Goal: Information Seeking & Learning: Learn about a topic

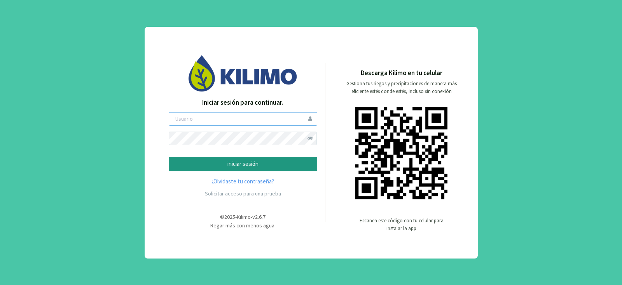
type input "pia"
click at [266, 158] on button "iniciar sesión" at bounding box center [243, 164] width 149 height 14
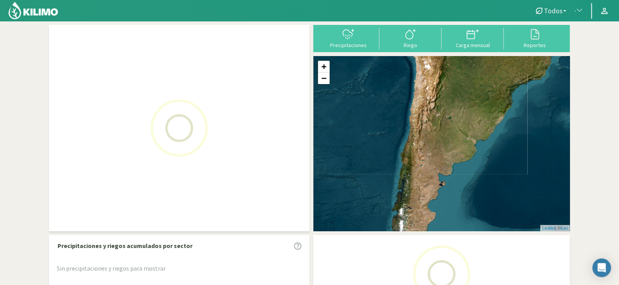
click at [558, 9] on span "Todos" at bounding box center [553, 11] width 19 height 8
click at [576, 11] on span "button" at bounding box center [578, 11] width 8 height 8
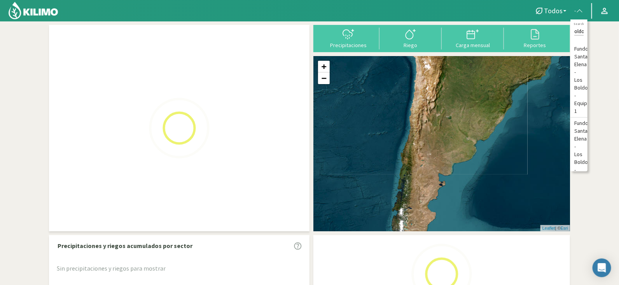
scroll to position [0, 13]
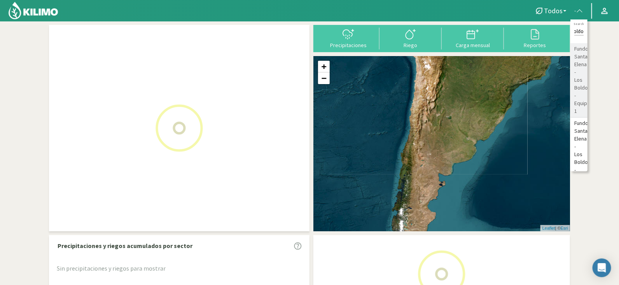
type input "los boldo"
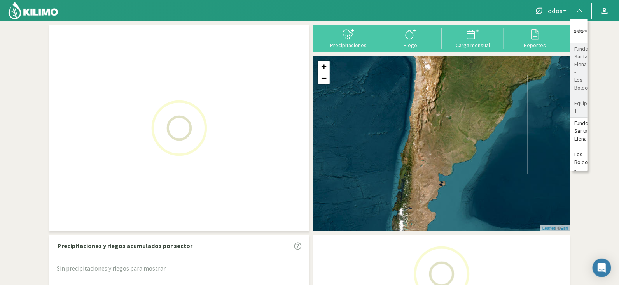
scroll to position [0, 0]
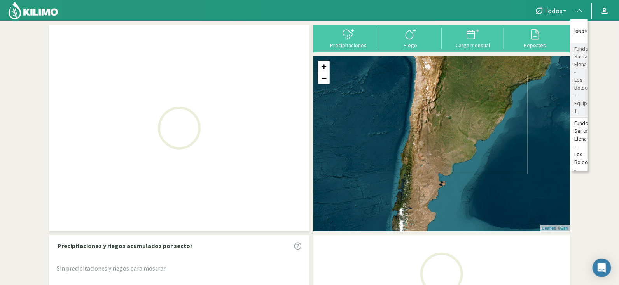
click at [577, 63] on li "Fundo Santa Elena - Los Boldos - Equipo 1" at bounding box center [579, 80] width 17 height 74
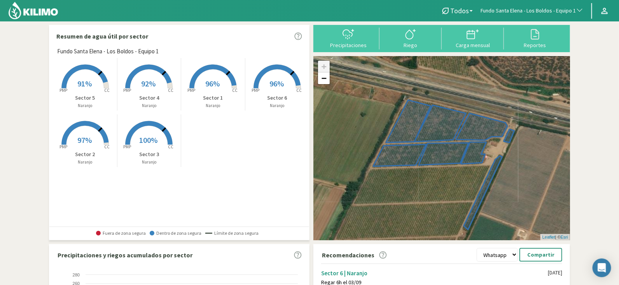
click at [89, 77] on rect at bounding box center [85, 89] width 62 height 62
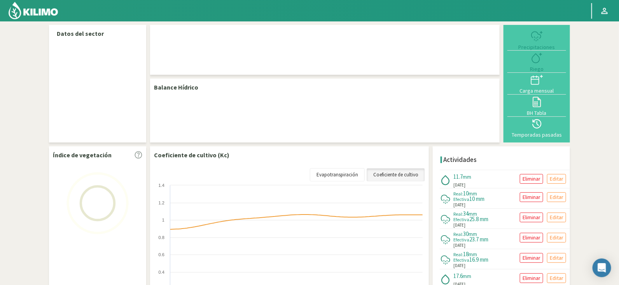
select select "108: Object"
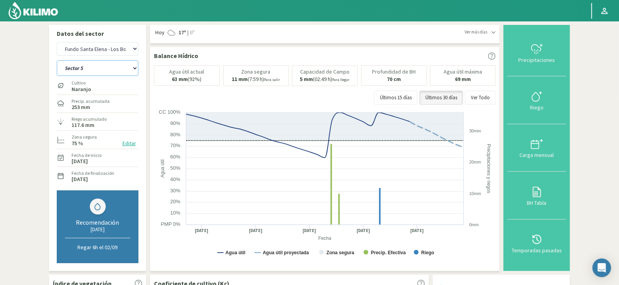
click at [96, 69] on select "Sector 1 Sector 2 Sector 3 Sector 4 Sector 5 Sector 6" at bounding box center [98, 68] width 82 height 16
click at [57, 60] on select "Sector 1 Sector 2 Sector 3 Sector 4 Sector 5 Sector 6" at bounding box center [98, 68] width 82 height 16
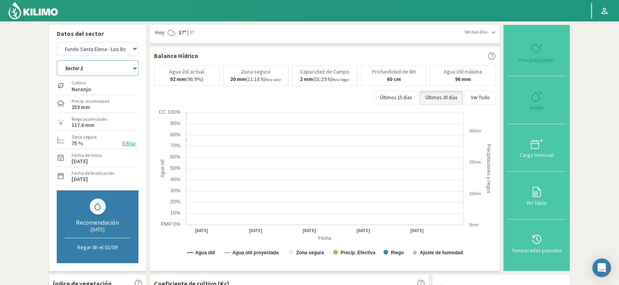
select select "4: Object"
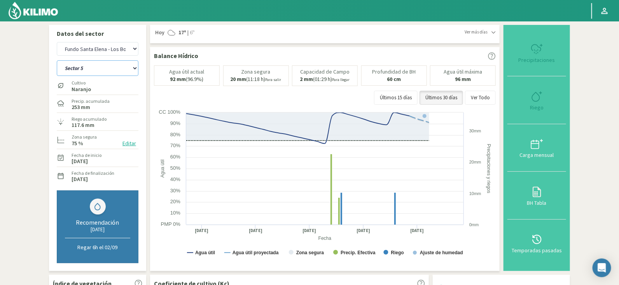
select select "386: Object"
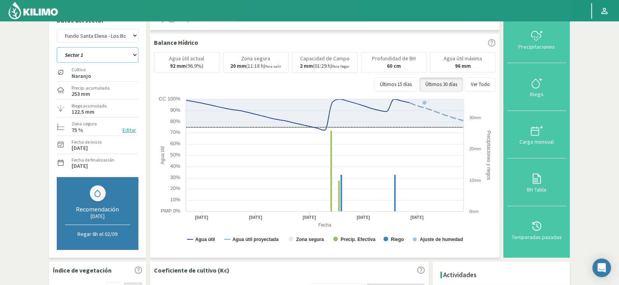
scroll to position [5, 0]
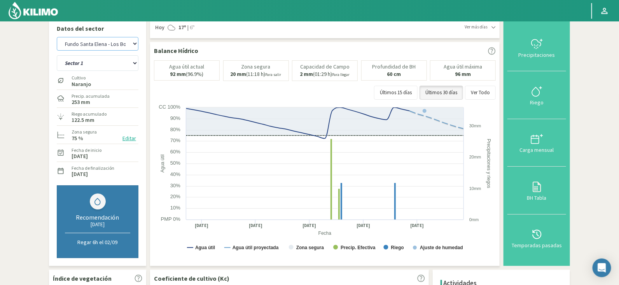
click at [107, 44] on select "Agr. Cardonal Agr. El Carmelo Agrícola Bakia Agrícola Bakia - IC Agrícola Exser…" at bounding box center [98, 44] width 82 height 14
click at [114, 63] on select "Sector 1 Sector 2 Sector 3 Sector 4 Sector 5 Sector 6" at bounding box center [98, 63] width 82 height 16
click at [57, 55] on select "Sector 1 Sector 2 Sector 3 Sector 4 Sector 5 Sector 6" at bounding box center [98, 63] width 82 height 16
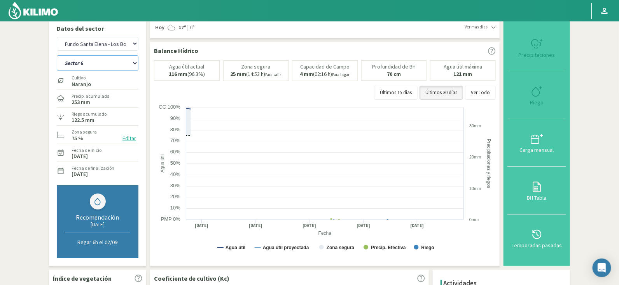
select select "6: Object"
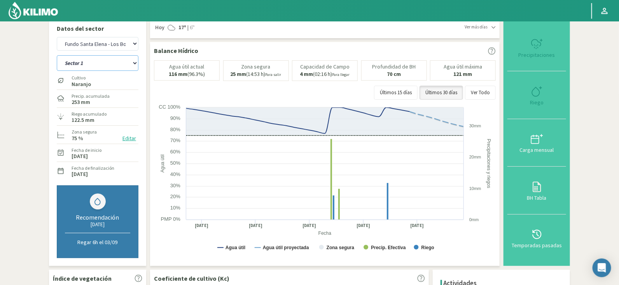
select select "664: Object"
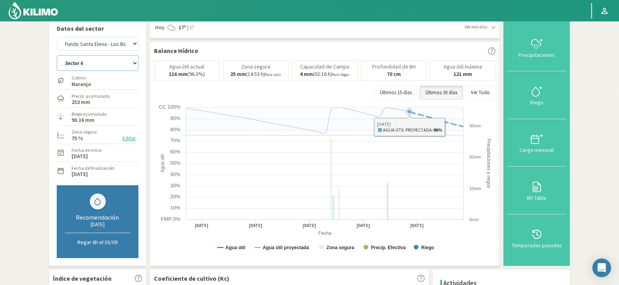
click at [412, 110] on icon at bounding box center [410, 111] width 8 height 8
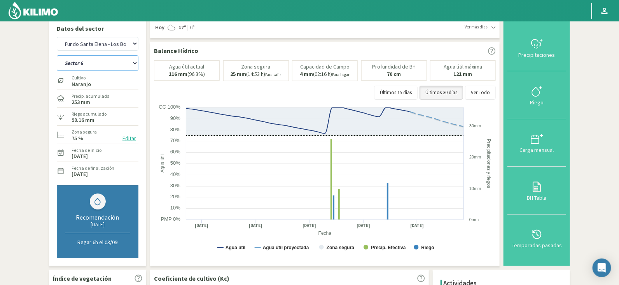
click at [117, 65] on select "Sector 1 Sector 2 Sector 3 Sector 4 Sector 5 Sector 6" at bounding box center [98, 63] width 82 height 16
click at [57, 55] on select "Sector 1 Sector 2 Sector 3 Sector 4 Sector 5 Sector 6" at bounding box center [98, 63] width 82 height 16
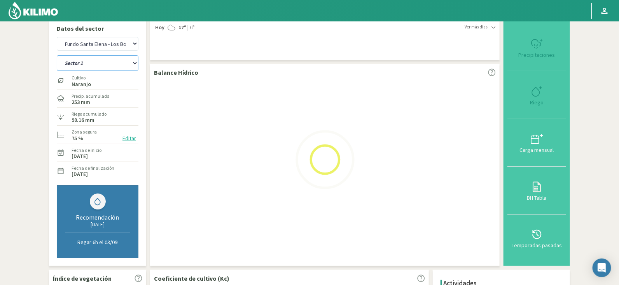
select select "17: Object"
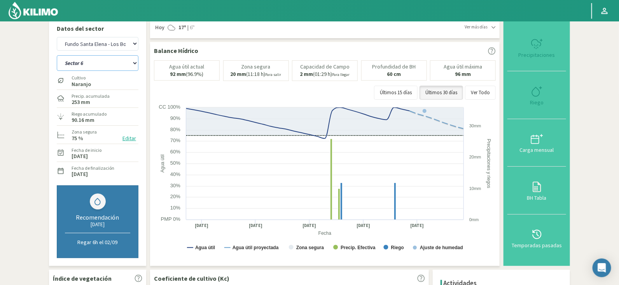
select select "942: Object"
select select "18: Object"
click at [79, 44] on select "Agr. Cardonal Agr. El Carmelo Agrícola Bakia Agrícola Bakia - IC Agrícola Exser…" at bounding box center [98, 44] width 82 height 14
click at [57, 37] on select "Agr. Cardonal Agr. El Carmelo Agrícola Bakia Agrícola Bakia - IC Agrícola Exser…" at bounding box center [98, 44] width 82 height 14
click at [102, 68] on select "Sector 1 Sector 2 Sector 3 Sector 4 Sector 5 Sector 6" at bounding box center [98, 63] width 82 height 16
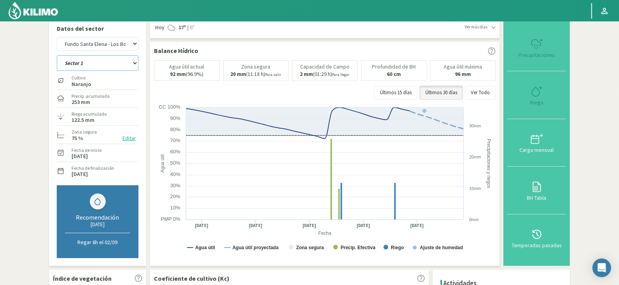
click at [102, 68] on select "Sector 1 Sector 2 Sector 3 Sector 4 Sector 5 Sector 6" at bounding box center [98, 63] width 82 height 16
select select "1221: Object"
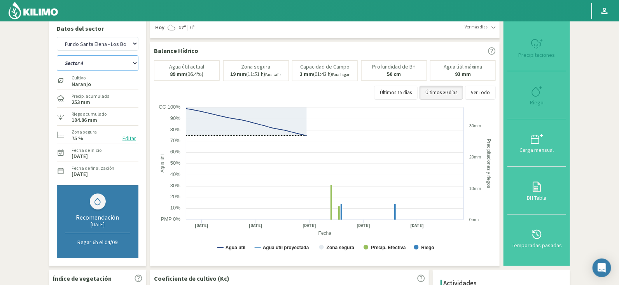
click at [102, 68] on select "Sector 4 Sector 5 Sector 6 Sector 7 Sector 9A Sector 9B" at bounding box center [98, 63] width 82 height 16
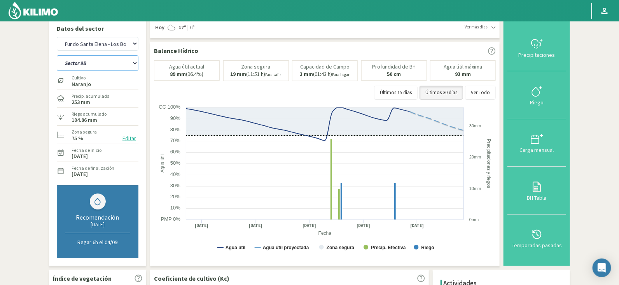
click at [57, 55] on select "Sector 4 Sector 5 Sector 6 Sector 7 Sector 9A Sector 9B" at bounding box center [98, 63] width 82 height 16
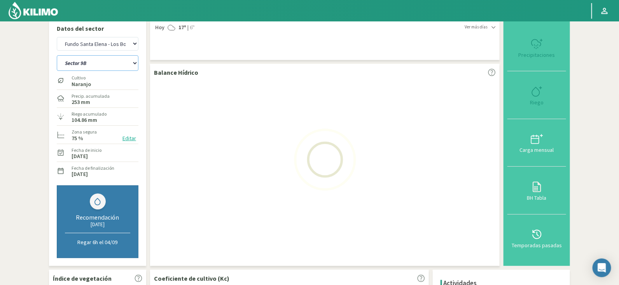
select select "24: Object"
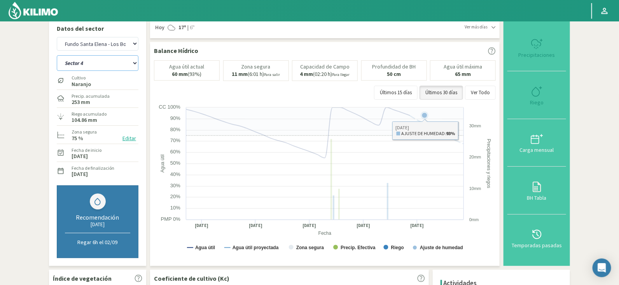
select select "1499: Object"
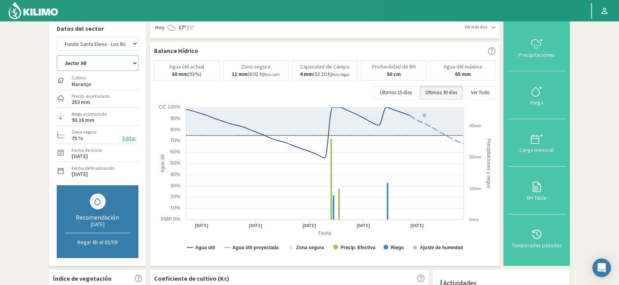
click at [106, 60] on select "Sector 4 Sector 5 Sector 6 Sector 7 Sector 9A Sector 9B" at bounding box center [98, 63] width 82 height 16
click at [104, 61] on select "Sector 4 Sector 5 Sector 6 Sector 7 Sector 9A Sector 9B" at bounding box center [98, 63] width 82 height 16
click at [57, 55] on select "Sector 4 Sector 5 Sector 6 Sector 7 Sector 9A Sector 9B" at bounding box center [98, 63] width 82 height 16
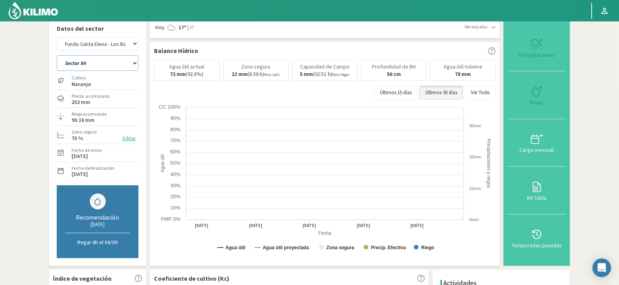
select select "35: Object"
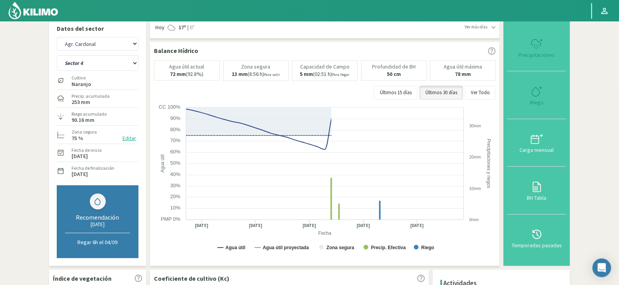
select select "1777: Object"
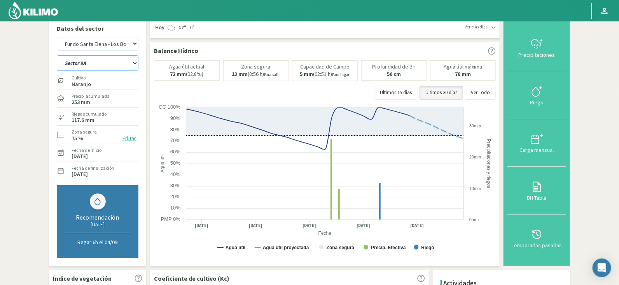
click at [84, 62] on select "Sector 4 Sector 5 Sector 6 Sector 7 Sector 9A Sector 9B" at bounding box center [98, 63] width 82 height 16
click at [57, 55] on select "Sector 4 Sector 5 Sector 6 Sector 7 Sector 9A Sector 9B" at bounding box center [98, 63] width 82 height 16
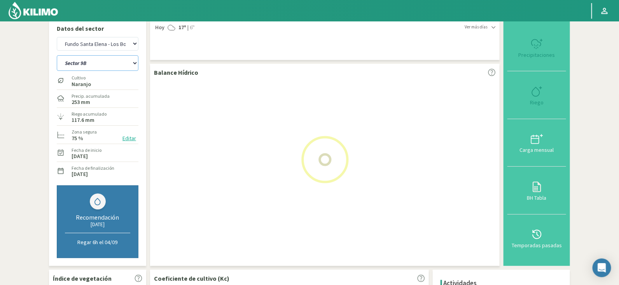
select select "40: Object"
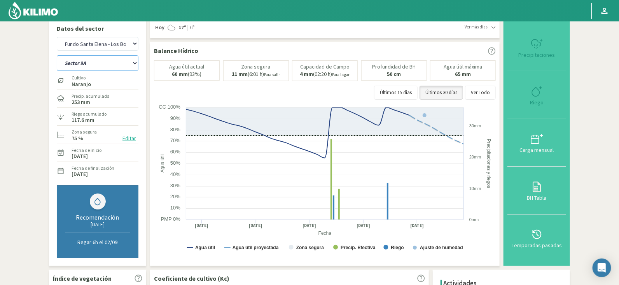
select select "2055: Object"
click at [116, 65] on select "Sector 4 Sector 5 Sector 6 Sector 7 Sector 9A Sector 9B" at bounding box center [98, 63] width 82 height 16
click at [57, 55] on select "Sector 4 Sector 5 Sector 6 Sector 7 Sector 9A Sector 9B" at bounding box center [98, 63] width 82 height 16
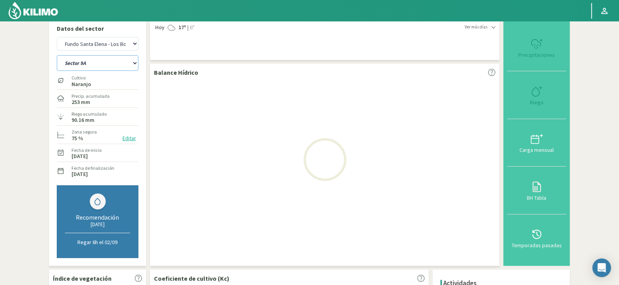
select select "47: Object"
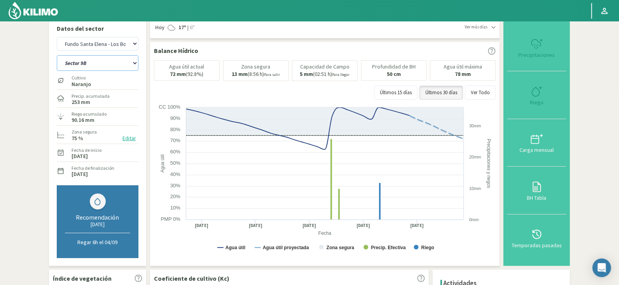
select select "2333: Object"
click at [102, 65] on select "Sector 4 Sector 5 Sector 6 Sector 7 Sector 9A Sector 9B" at bounding box center [98, 63] width 82 height 16
click at [57, 55] on select "Sector 4 Sector 5 Sector 6 Sector 7 Sector 9A Sector 9B" at bounding box center [98, 63] width 82 height 16
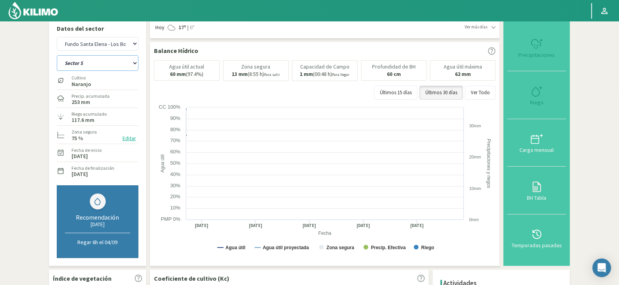
select select "52: Object"
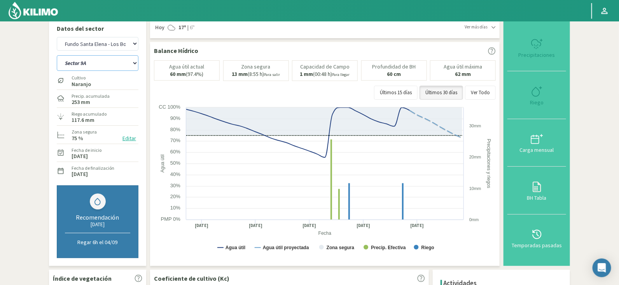
select select "2611: Object"
click at [91, 64] on select "Sector 4 Sector 5 Sector 6 Sector 7 Sector 9A Sector 9B" at bounding box center [98, 63] width 82 height 16
click at [57, 55] on select "Sector 4 Sector 5 Sector 6 Sector 7 Sector 9A Sector 9B" at bounding box center [98, 63] width 82 height 16
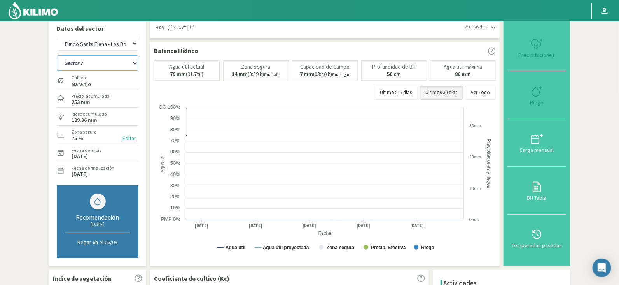
select select "55: Object"
select select "2889: Object"
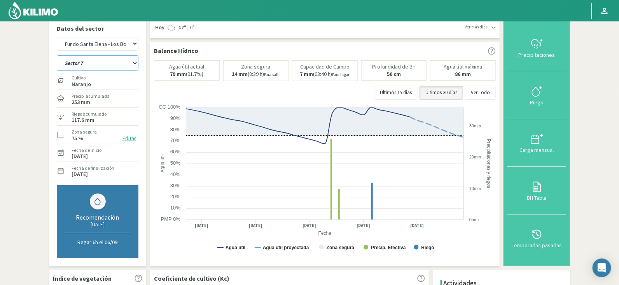
click at [90, 61] on select "Sector 4 Sector 5 Sector 6 Sector 7 Sector 9A Sector 9B" at bounding box center [98, 63] width 82 height 16
click at [57, 55] on select "Sector 4 Sector 5 Sector 6 Sector 7 Sector 9A Sector 9B" at bounding box center [98, 63] width 82 height 16
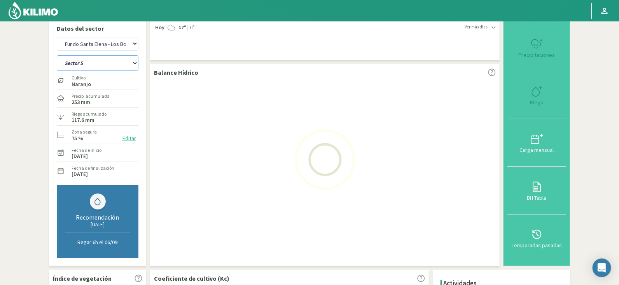
select select "63: Object"
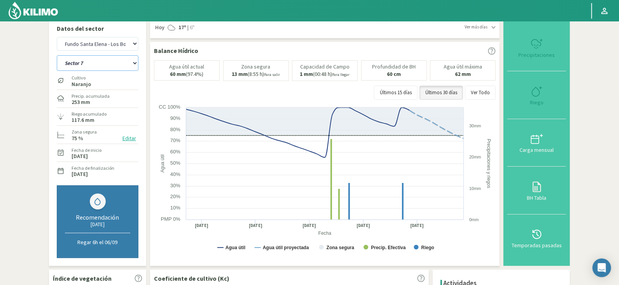
select select "3167: Object"
click at [110, 65] on select "Sector 4 Sector 5 Sector 6 Sector 7 Sector 9A Sector 9B" at bounding box center [98, 63] width 82 height 16
click at [121, 61] on select "Sector 4 Sector 5 Sector 6 Sector 7 Sector 9A Sector 9B" at bounding box center [98, 63] width 82 height 16
click at [57, 55] on select "Sector 4 Sector 5 Sector 6 Sector 7 Sector 9A Sector 9B" at bounding box center [98, 63] width 82 height 16
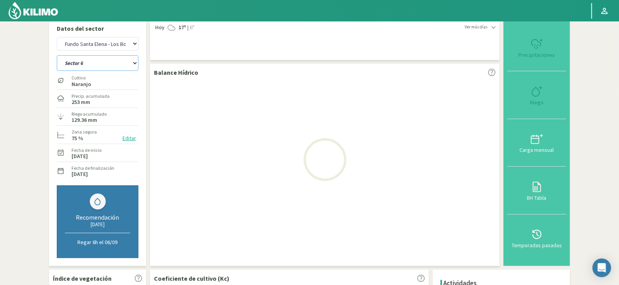
select select "67: Object"
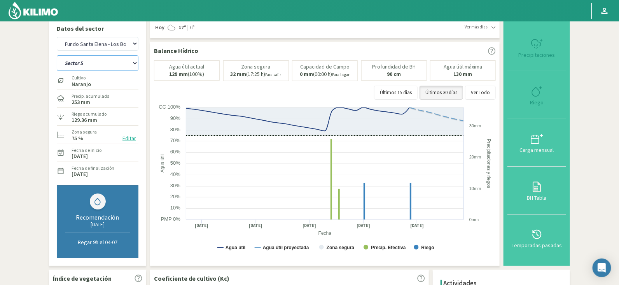
select select "3445: Object"
click at [84, 60] on select "Sector 4 Sector 5 Sector 6 Sector 7 Sector 9A Sector 9B" at bounding box center [98, 63] width 82 height 16
click at [57, 55] on select "Sector 4 Sector 5 Sector 6 Sector 7 Sector 9A Sector 9B" at bounding box center [98, 63] width 82 height 16
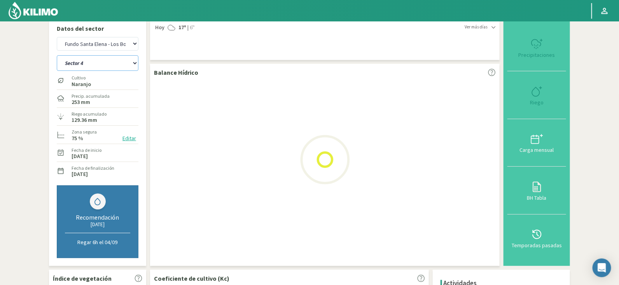
select select "74: Object"
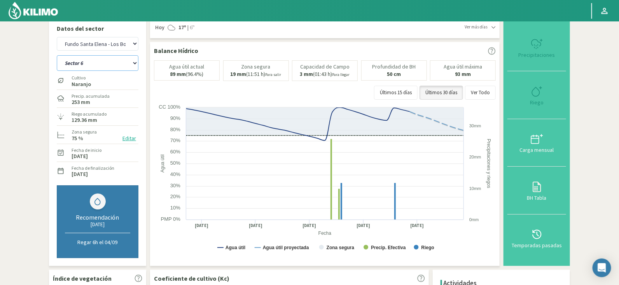
select select "3723: Object"
click at [126, 57] on select "Sector 4 Sector 5 Sector 6 Sector 7 Sector 9A Sector 9B" at bounding box center [98, 63] width 82 height 16
click at [57, 55] on select "Sector 4 Sector 5 Sector 6 Sector 7 Sector 9A Sector 9B" at bounding box center [98, 63] width 82 height 16
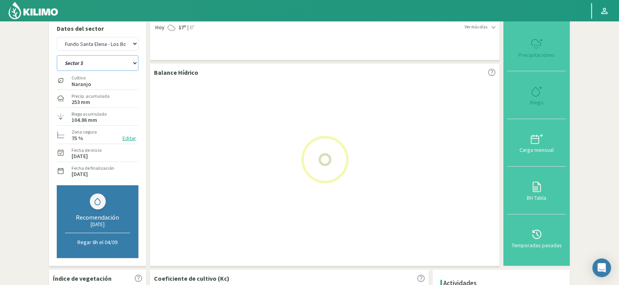
select select "78: Object"
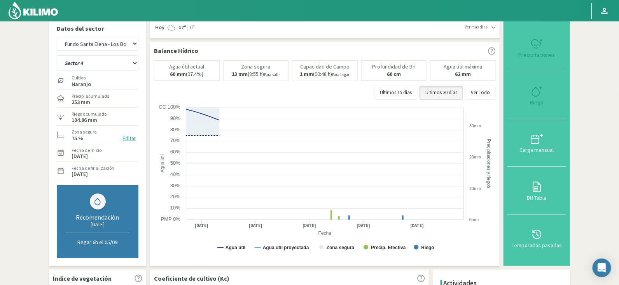
select select "4001: Object"
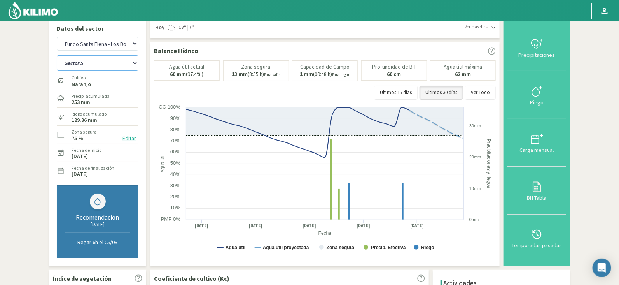
click at [126, 63] on select "Sector 4 Sector 5 Sector 6 Sector 7 Sector 9A Sector 9B" at bounding box center [98, 63] width 82 height 16
click at [123, 59] on select "Sector 4 Sector 5 Sector 6 Sector 7 Sector 9A Sector 9B" at bounding box center [98, 63] width 82 height 16
click at [57, 55] on select "Sector 4 Sector 5 Sector 6 Sector 7 Sector 9A Sector 9B" at bounding box center [98, 63] width 82 height 16
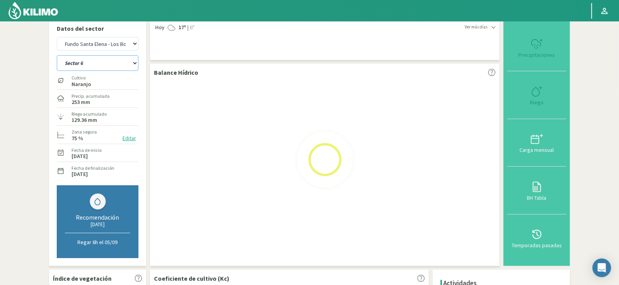
select select "85: Object"
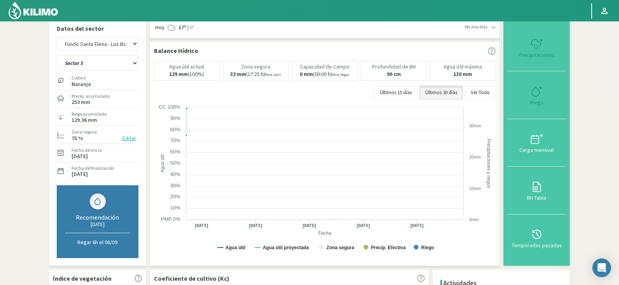
select select "4279: Object"
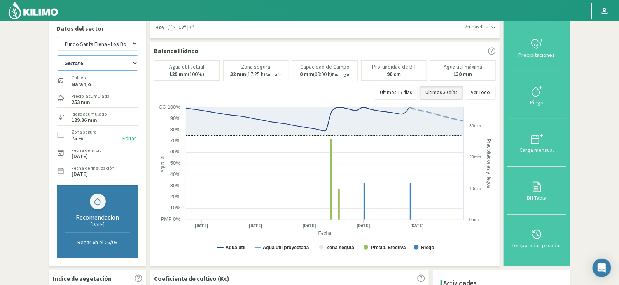
click at [120, 58] on select "Sector 4 Sector 5 Sector 6 Sector 7 Sector 9A Sector 9B" at bounding box center [98, 63] width 82 height 16
click at [57, 55] on select "Sector 4 Sector 5 Sector 6 Sector 7 Sector 9A Sector 9B" at bounding box center [98, 63] width 82 height 16
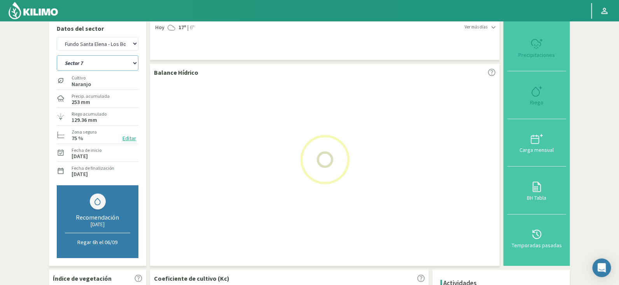
select select "92: Object"
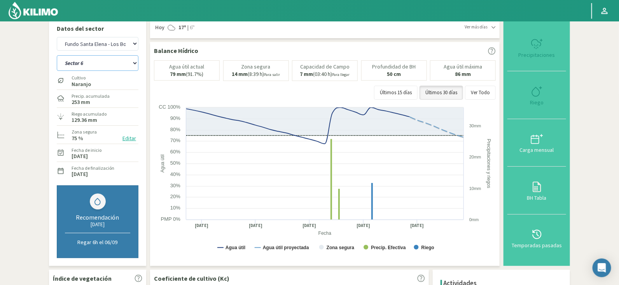
select select "4557: Object"
click at [107, 65] on select "Sector 4 Sector 5 Sector 6 Sector 7 Sector 9A Sector 9B" at bounding box center [98, 63] width 82 height 16
click at [93, 62] on select "Sector 4 Sector 5 Sector 6 Sector 7 Sector 9A Sector 9B" at bounding box center [98, 63] width 82 height 16
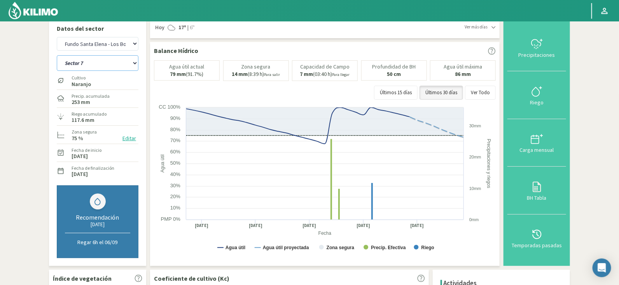
click at [93, 62] on select "Sector 4 Sector 5 Sector 6 Sector 7 Sector 9A Sector 9B" at bounding box center [98, 63] width 82 height 16
click at [57, 55] on select "Sector 4 Sector 5 Sector 6 Sector 7 Sector 9A Sector 9B" at bounding box center [98, 63] width 82 height 16
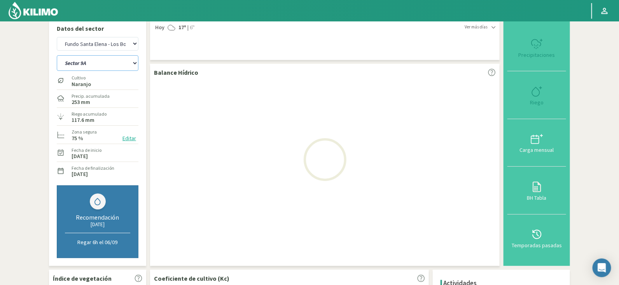
select select "99: Object"
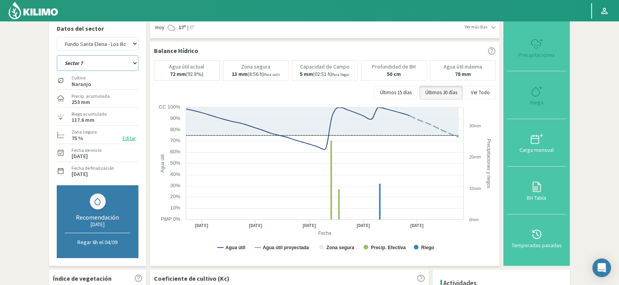
select select "4835: Object"
click at [109, 58] on select "Sector 4 Sector 5 Sector 6 Sector 7 Sector 9A Sector 9B" at bounding box center [98, 63] width 82 height 16
click at [57, 55] on select "Sector 4 Sector 5 Sector 6 Sector 7 Sector 9A Sector 9B" at bounding box center [98, 63] width 82 height 16
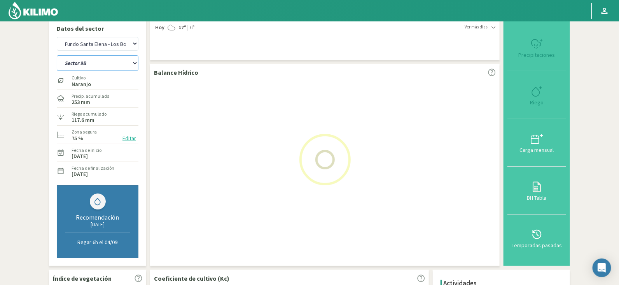
select select "106: Object"
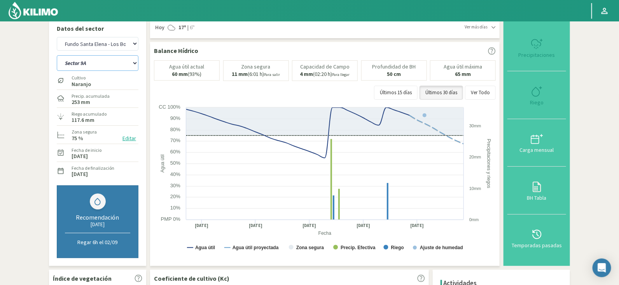
select select "5113: Object"
select select "113: Object"
click at [89, 40] on select "Agr. Cardonal Agr. El Carmelo Agrícola Bakia Agrícola Bakia - IC Agrícola Exser…" at bounding box center [98, 44] width 82 height 14
click at [57, 37] on select "Agr. Cardonal Agr. El Carmelo Agrícola Bakia Agrícola Bakia - IC Agrícola Exser…" at bounding box center [98, 44] width 82 height 14
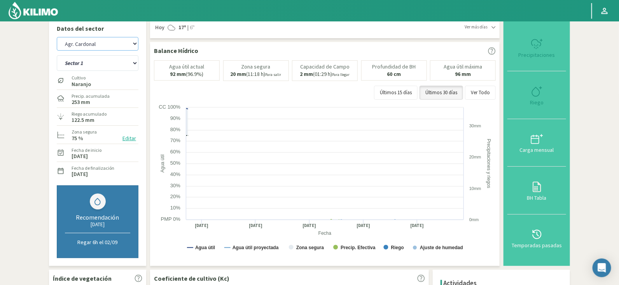
select select "5390: Object"
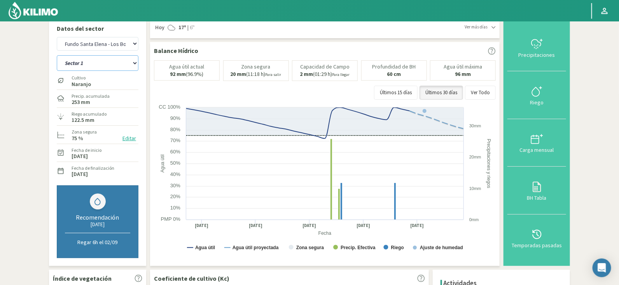
click at [99, 58] on select "Sector 1 Sector 2 Sector 3 Sector 4 Sector 5 Sector 6" at bounding box center [98, 63] width 82 height 16
click at [110, 60] on select "Sector 1 Sector 2 Sector 3 Sector 4 Sector 5 Sector 6" at bounding box center [98, 63] width 82 height 16
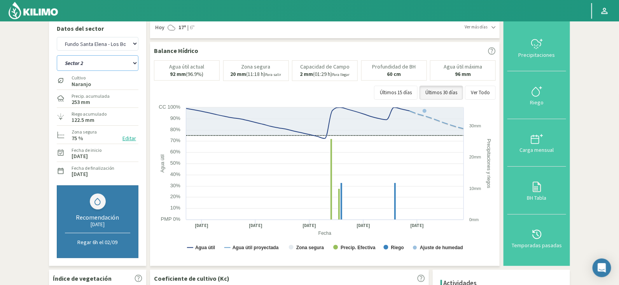
click at [57, 55] on select "Sector 1 Sector 2 Sector 3 Sector 4 Sector 5 Sector 6" at bounding box center [98, 63] width 82 height 16
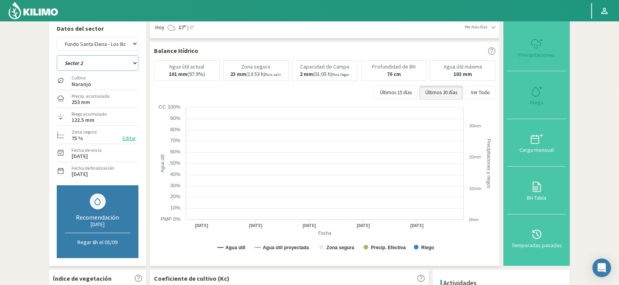
select select "114: Object"
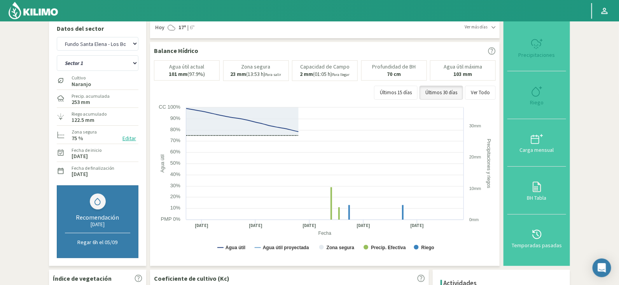
select select "5668: Object"
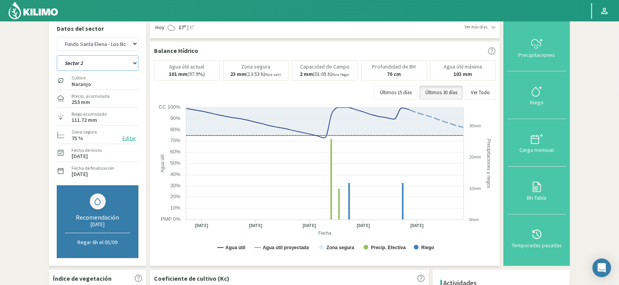
click at [117, 57] on select "Sector 1 Sector 2 Sector 3 Sector 4 Sector 5 Sector 6" at bounding box center [98, 63] width 82 height 16
click at [57, 55] on select "Sector 1 Sector 2 Sector 3 Sector 4 Sector 5 Sector 6" at bounding box center [98, 63] width 82 height 16
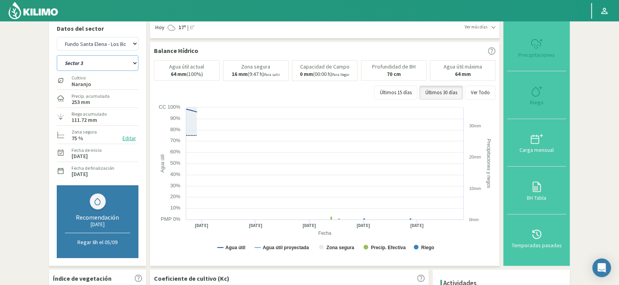
select select "121: Object"
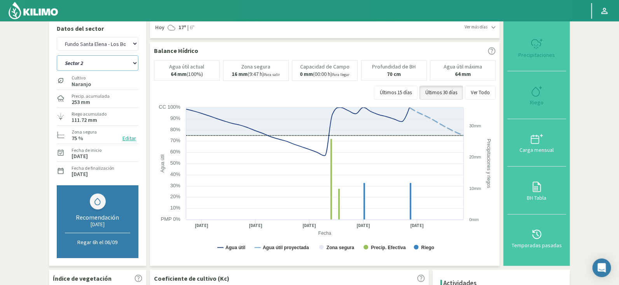
select select "5946: Object"
click at [97, 56] on select "Sector 1 Sector 2 Sector 3 Sector 4 Sector 5 Sector 6" at bounding box center [98, 63] width 82 height 16
click at [97, 67] on select "Sector 1 Sector 2 Sector 3 Sector 4 Sector 5 Sector 6" at bounding box center [98, 63] width 82 height 16
click at [57, 55] on select "Sector 1 Sector 2 Sector 3 Sector 4 Sector 5 Sector 6" at bounding box center [98, 63] width 82 height 16
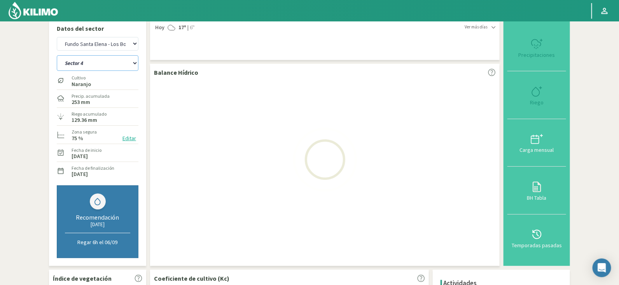
select select "128: Object"
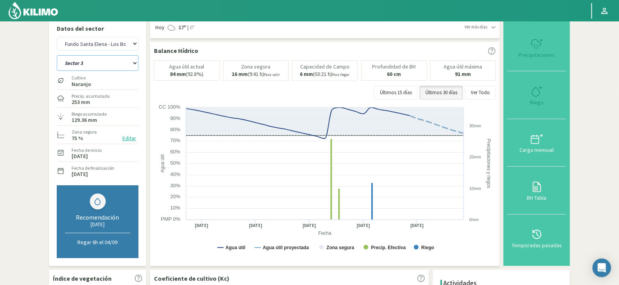
select select "6224: Object"
click at [101, 69] on select "Sector 1 Sector 2 Sector 3 Sector 4 Sector 5 Sector 6" at bounding box center [98, 63] width 82 height 16
click at [57, 55] on select "Sector 1 Sector 2 Sector 3 Sector 4 Sector 5 Sector 6" at bounding box center [98, 63] width 82 height 16
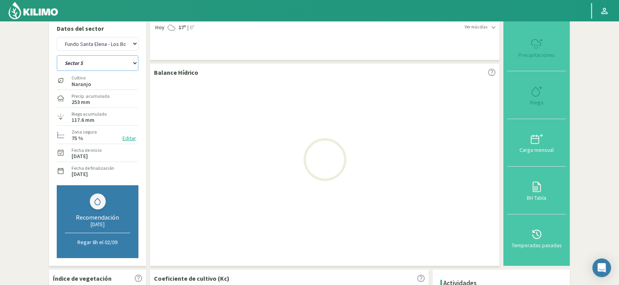
select select "135: Object"
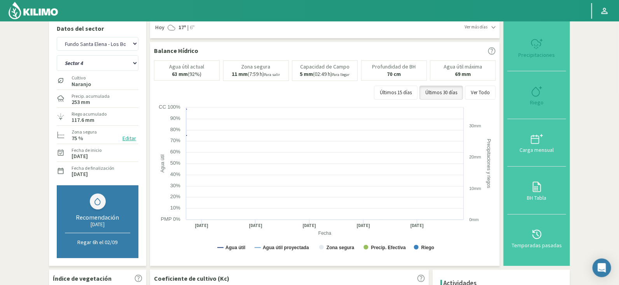
select select "6502: Object"
select select "142: Object"
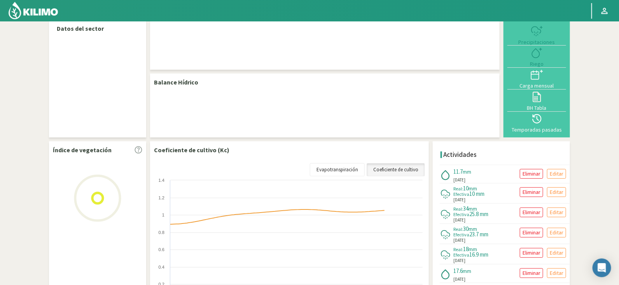
scroll to position [5, 0]
select select "108: Object"
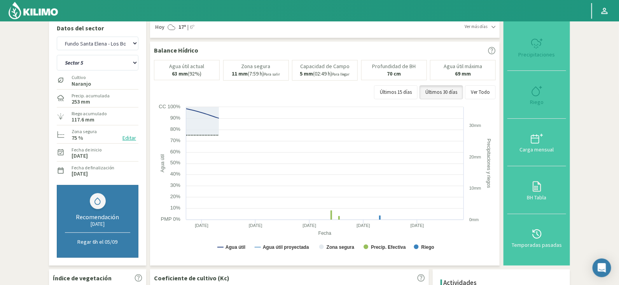
scroll to position [5, 0]
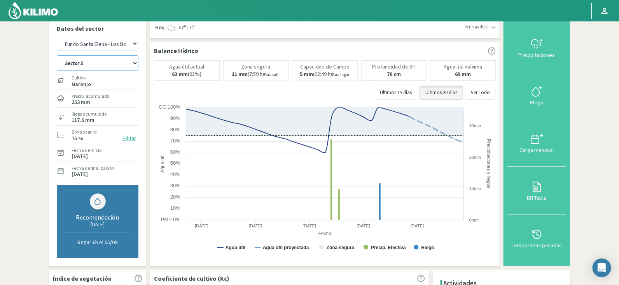
click at [91, 68] on select "Sector 1 Sector 2 Sector 3 Sector 4 Sector 5 Sector 6" at bounding box center [98, 63] width 82 height 16
click at [57, 55] on select "Sector 1 Sector 2 Sector 3 Sector 4 Sector 5 Sector 6" at bounding box center [98, 63] width 82 height 16
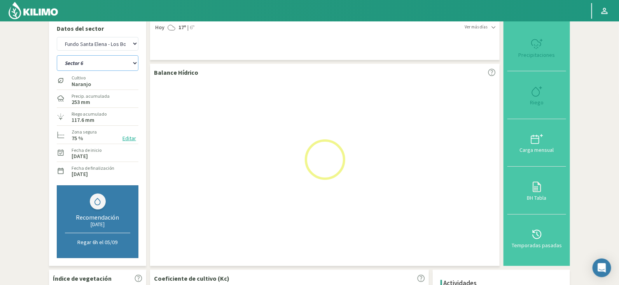
select select "4: Object"
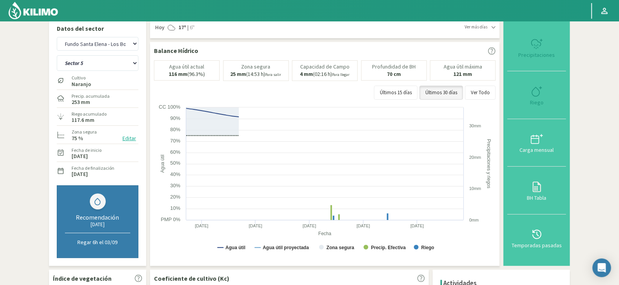
select select "386: Object"
select select "11: Object"
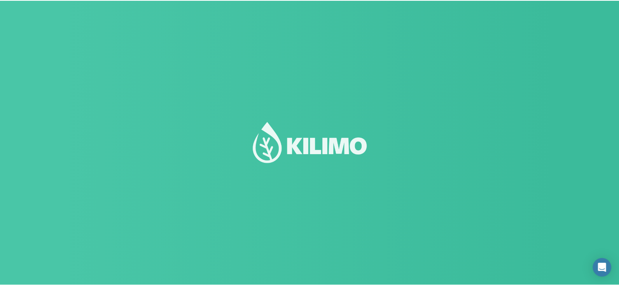
scroll to position [5, 0]
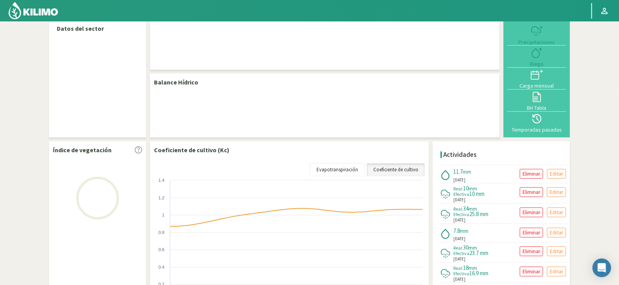
select select "108: Object"
select select "5: Object"
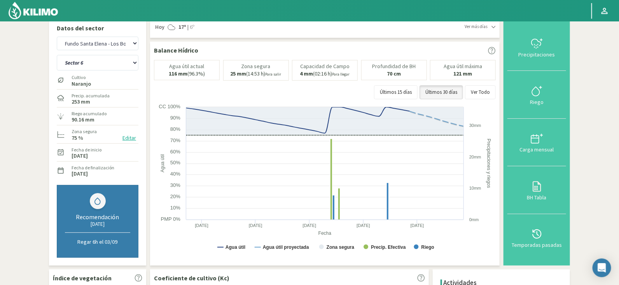
scroll to position [5, 0]
click at [108, 61] on select "Sector 1 Sector 2 Sector 3 Sector 4 Sector 5 Sector 6" at bounding box center [98, 63] width 82 height 16
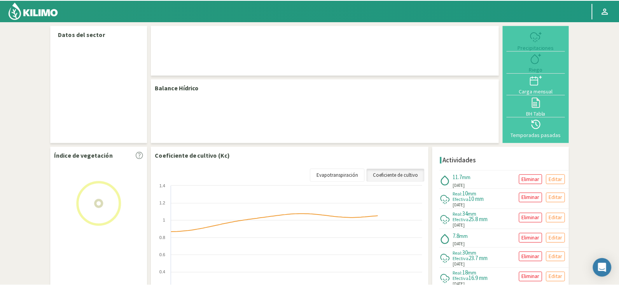
scroll to position [5, 0]
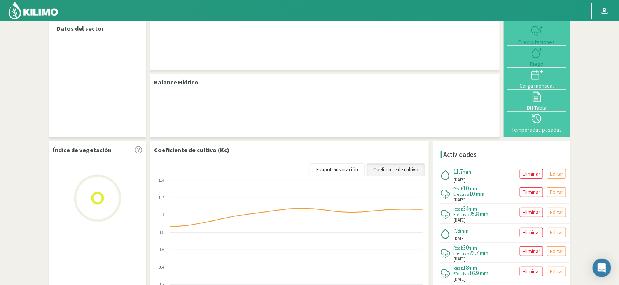
select select "108: Object"
select select "5: Object"
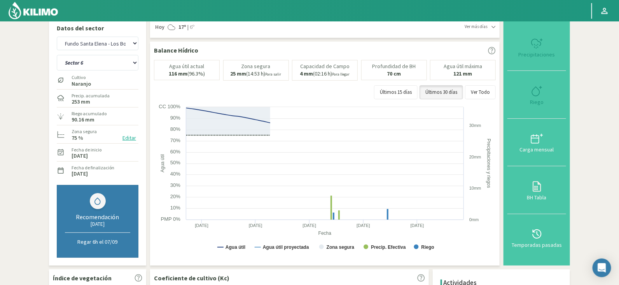
scroll to position [5, 0]
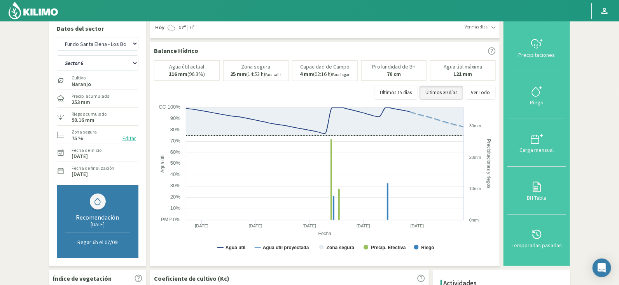
click at [21, 5] on img at bounding box center [33, 10] width 51 height 19
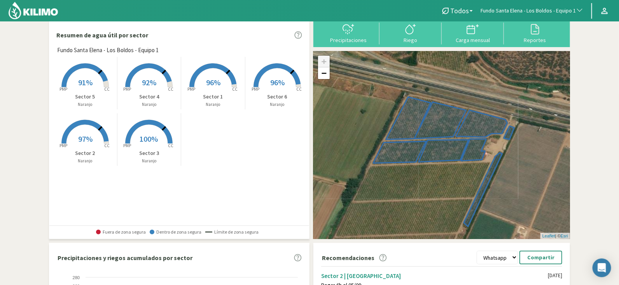
drag, startPoint x: 617, startPoint y: 61, endPoint x: 621, endPoint y: 65, distance: 5.8
click at [619, 65] on html "Todos Todos [PERSON_NAME] Fundo Santa [PERSON_NAME] - Los Boldos - Equipo 1 Tod…" at bounding box center [309, 137] width 619 height 285
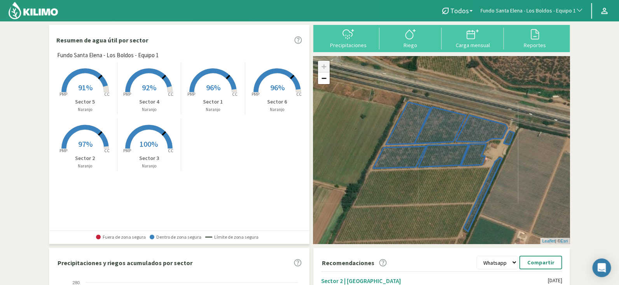
click at [545, 18] on button "Fundo Santa Elena - Los Boldos - Equipo 1" at bounding box center [532, 10] width 111 height 17
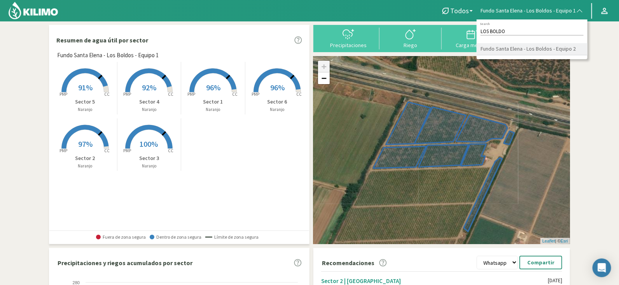
type input "LOS BOLDO"
click at [538, 43] on li "Fundo Santa Elena - Los Boldos - Equipo 2" at bounding box center [532, 49] width 111 height 12
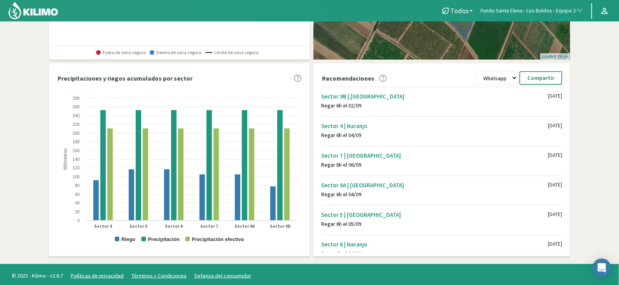
scroll to position [187, 0]
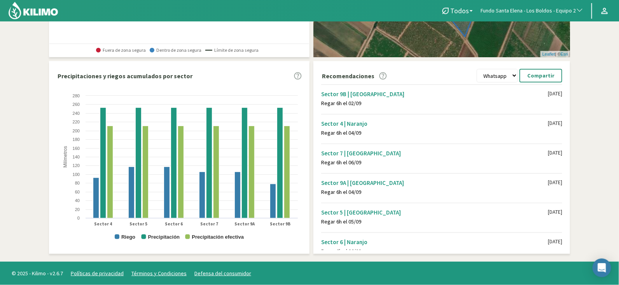
click at [395, 95] on div "Sector 9B | [GEOGRAPHIC_DATA]" at bounding box center [434, 93] width 227 height 7
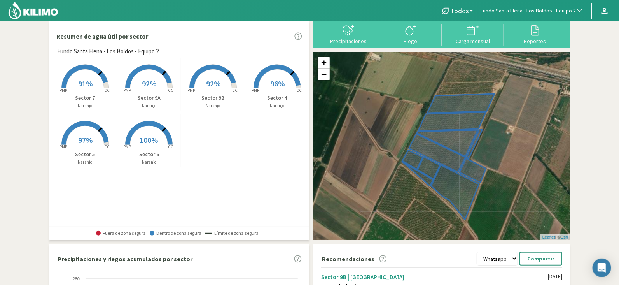
scroll to position [0, 0]
